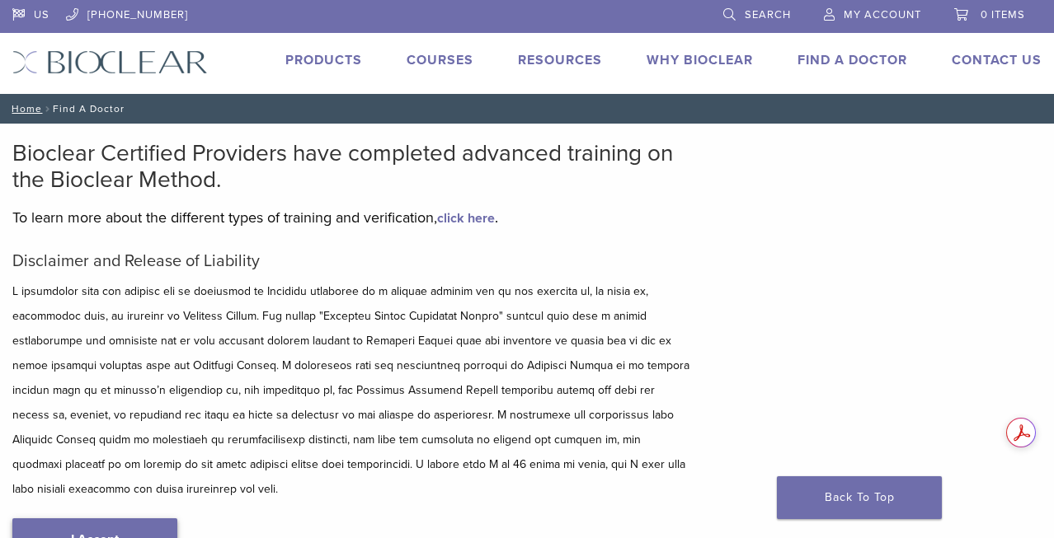
click at [151, 519] on link "I Accept" at bounding box center [94, 540] width 165 height 43
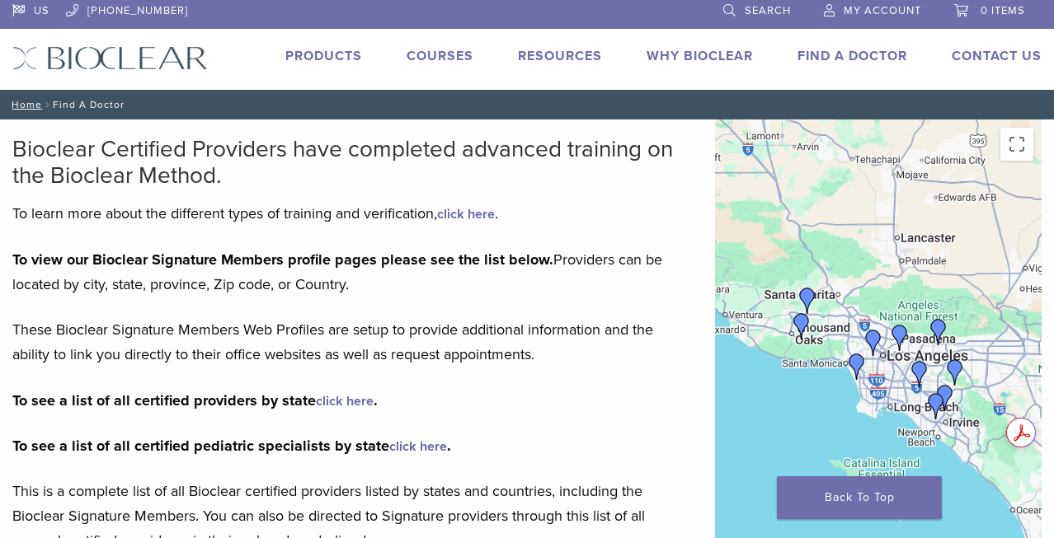
scroll to position [3, 0]
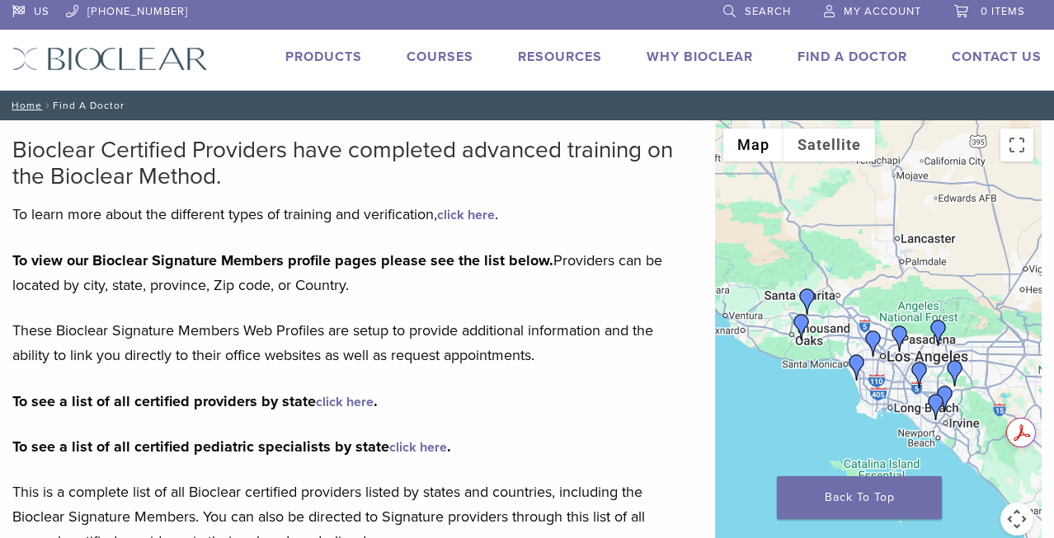
click at [338, 397] on link "click here" at bounding box center [345, 402] width 58 height 16
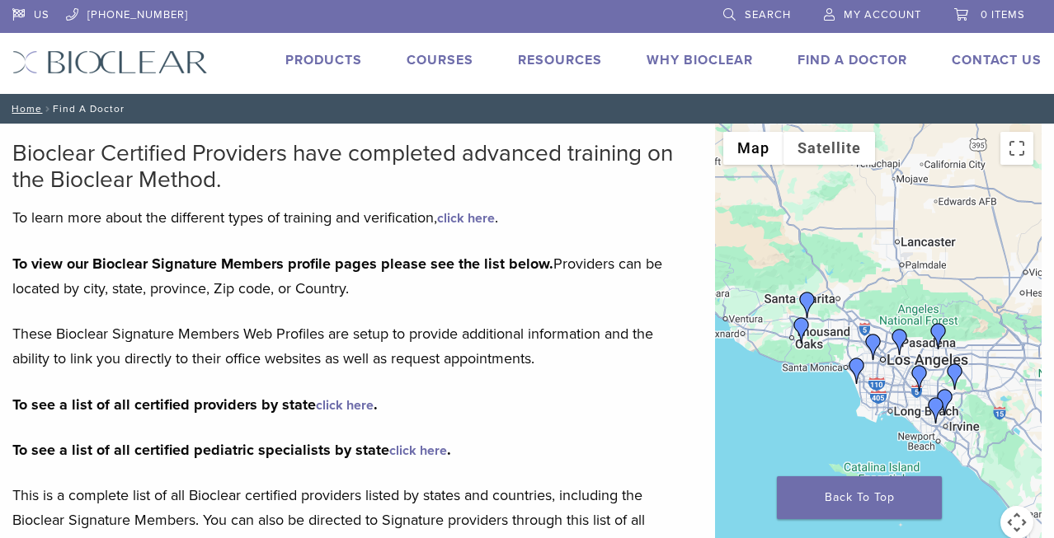
click at [844, 54] on link "Find A Doctor" at bounding box center [852, 60] width 110 height 16
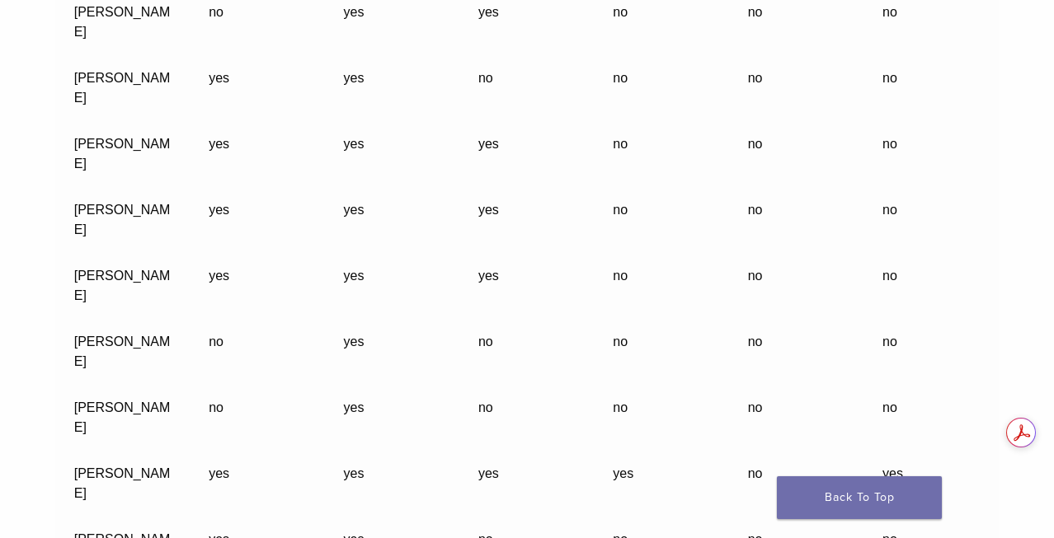
scroll to position [5820, 0]
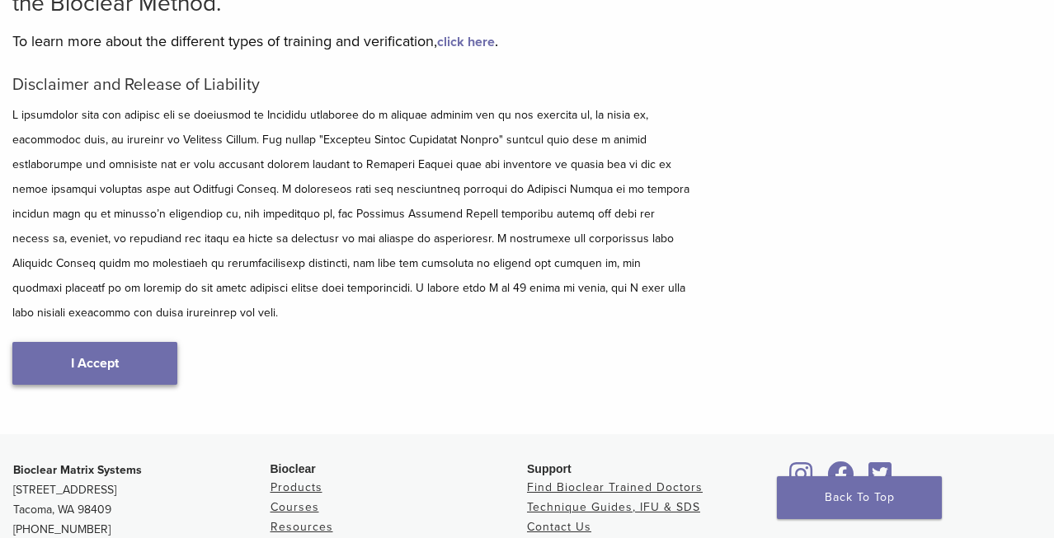
drag, startPoint x: 87, startPoint y: 339, endPoint x: 344, endPoint y: 341, distance: 257.3
click at [87, 342] on link "I Accept" at bounding box center [94, 363] width 165 height 43
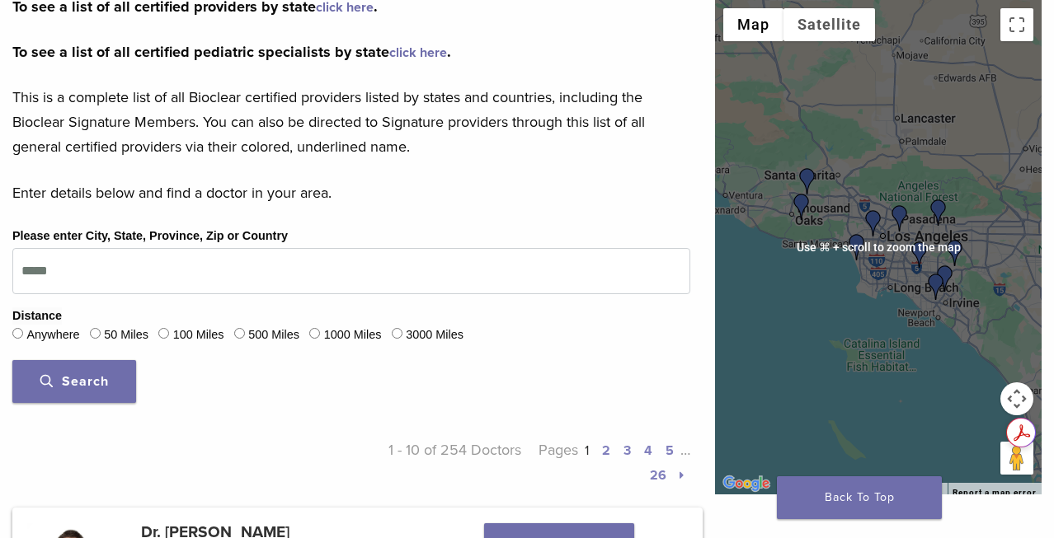
scroll to position [399, 0]
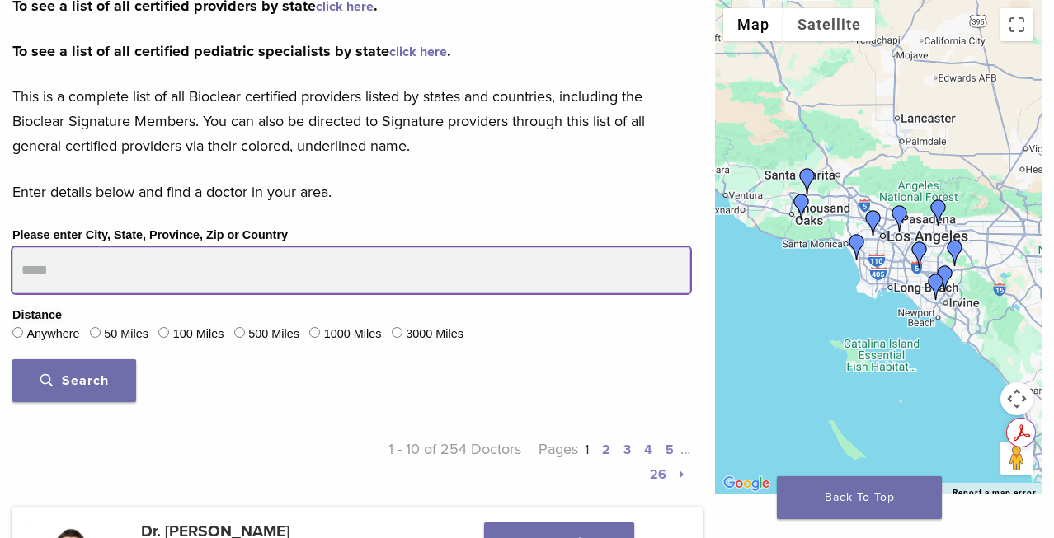
click at [115, 270] on input "Please enter City, State, Province, Zip or Country" at bounding box center [351, 270] width 678 height 46
type input "*****"
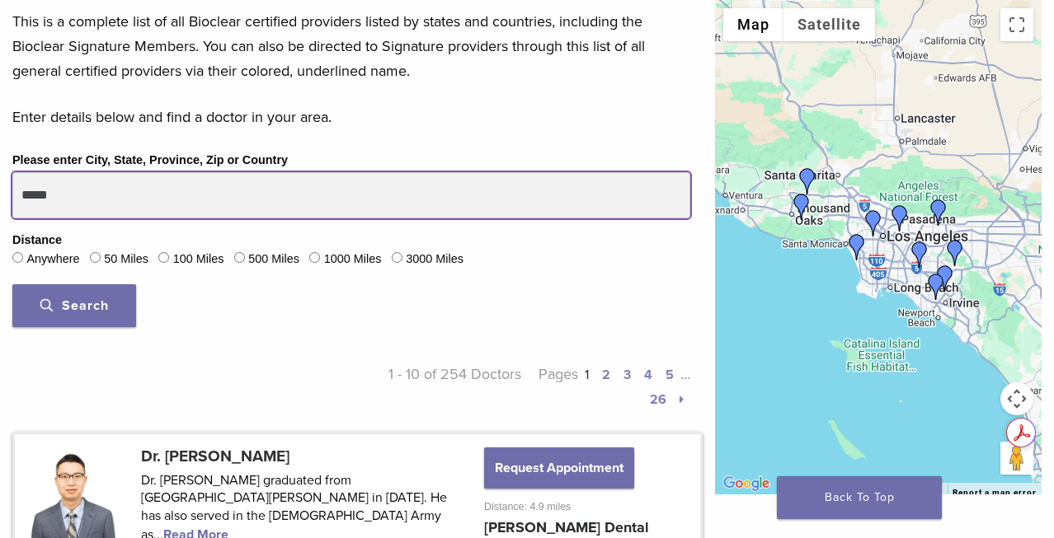
scroll to position [488, 0]
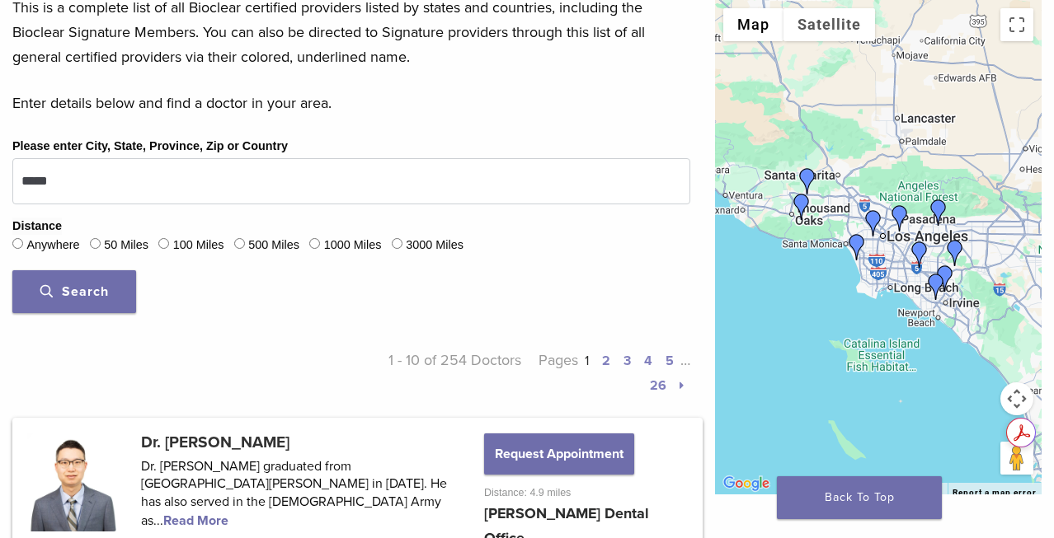
click at [104, 298] on span "Search" at bounding box center [74, 292] width 68 height 16
